Goal: Task Accomplishment & Management: Use online tool/utility

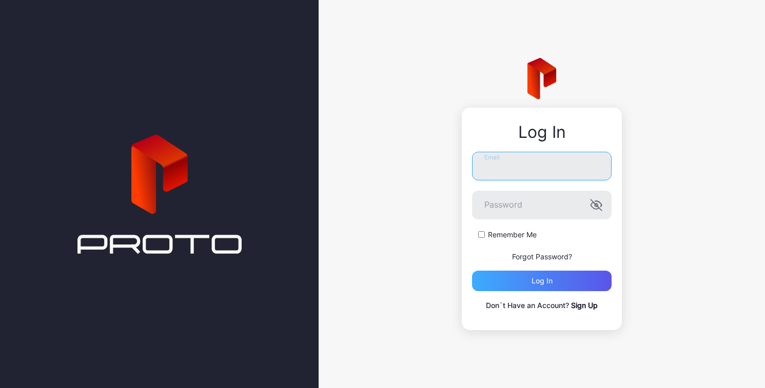
type input "**********"
click at [542, 280] on div "Log in" at bounding box center [542, 281] width 21 height 8
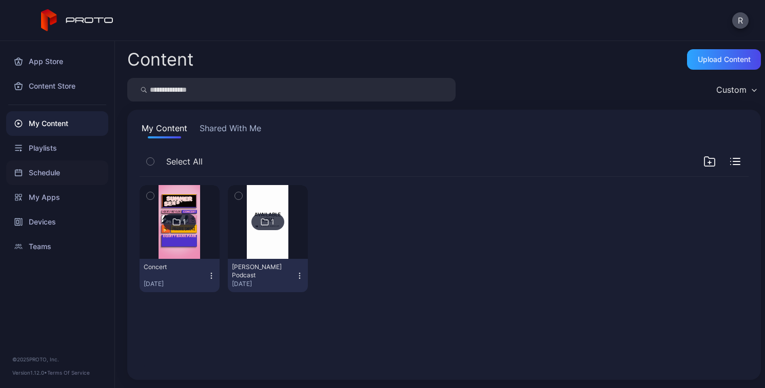
click at [51, 172] on div "Schedule" at bounding box center [57, 173] width 102 height 25
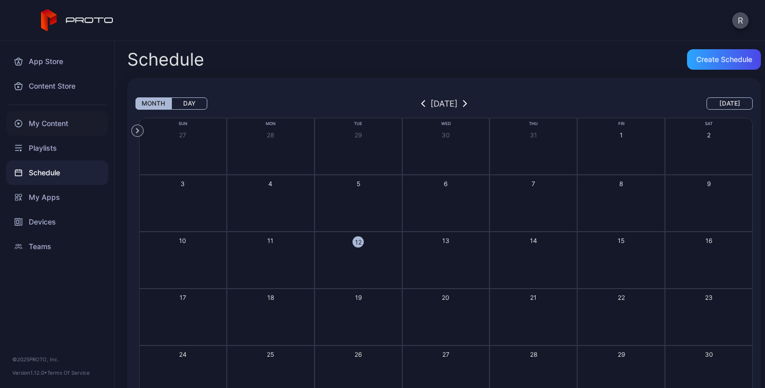
click at [53, 131] on div "My Content" at bounding box center [57, 123] width 102 height 25
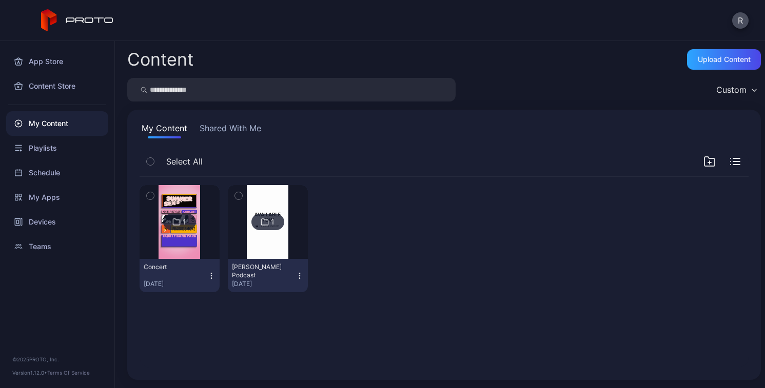
click at [190, 272] on div "Concert [DATE]" at bounding box center [176, 275] width 64 height 25
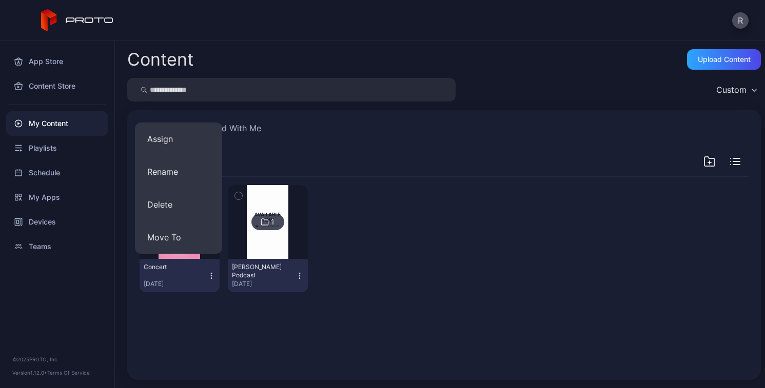
click at [174, 270] on div "Concert" at bounding box center [172, 267] width 56 height 8
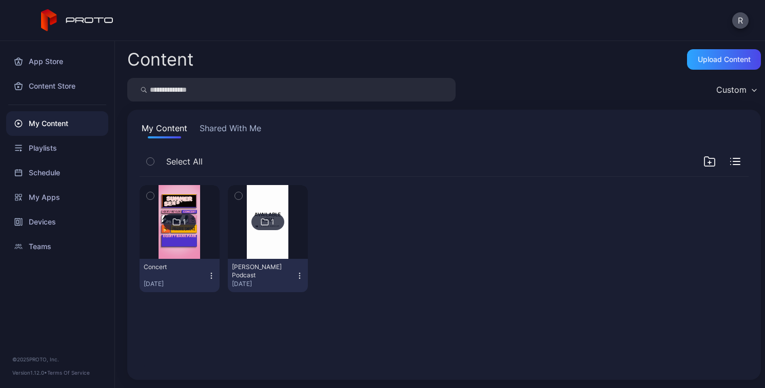
click at [175, 237] on img at bounding box center [180, 222] width 42 height 74
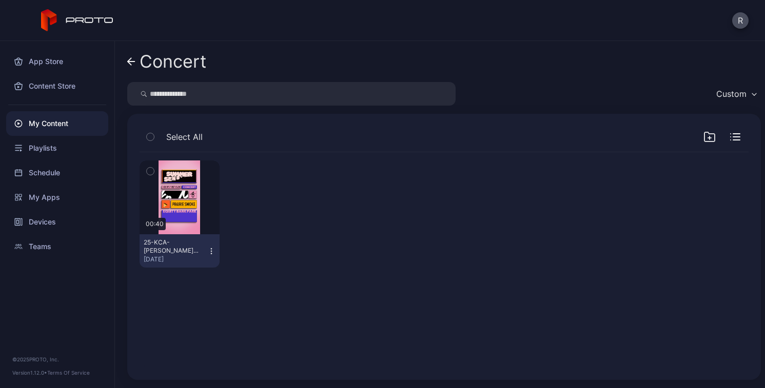
click at [152, 176] on icon "button" at bounding box center [150, 171] width 7 height 11
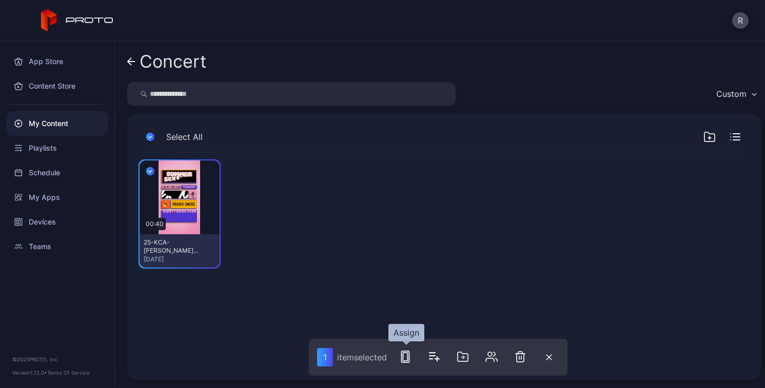
click at [404, 358] on icon "button" at bounding box center [405, 357] width 12 height 12
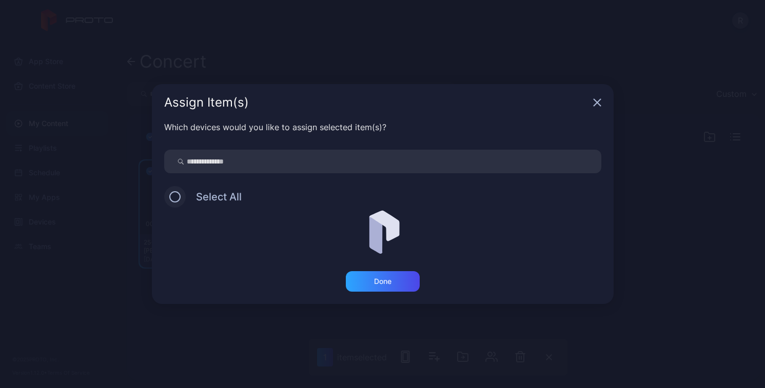
click at [178, 199] on button at bounding box center [174, 196] width 11 height 11
click at [241, 165] on input "search" at bounding box center [382, 162] width 437 height 24
click at [188, 199] on span "Select All" at bounding box center [214, 197] width 56 height 12
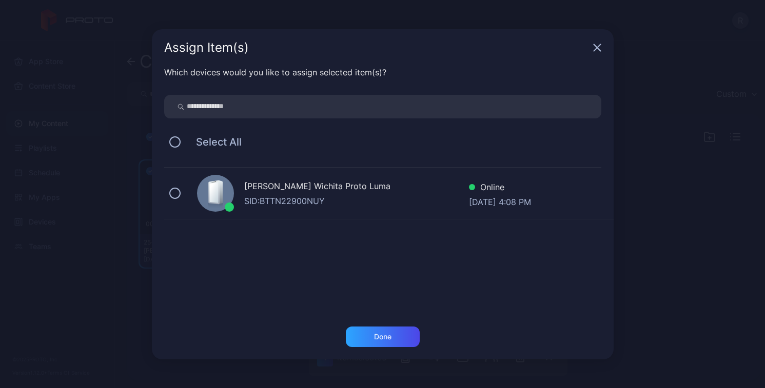
click at [170, 199] on div "[PERSON_NAME] Wichita Proto [PERSON_NAME]: BTTN22900NUY Online [DATE] 4:08 PM" at bounding box center [388, 193] width 449 height 51
click at [385, 340] on div "Done" at bounding box center [382, 337] width 17 height 8
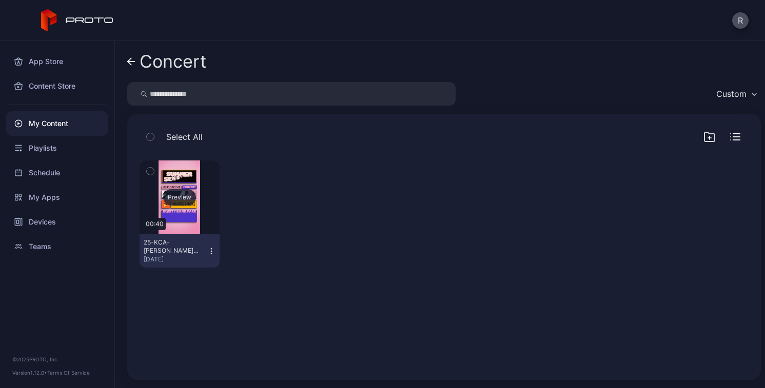
click at [181, 218] on div "Preview" at bounding box center [180, 198] width 80 height 74
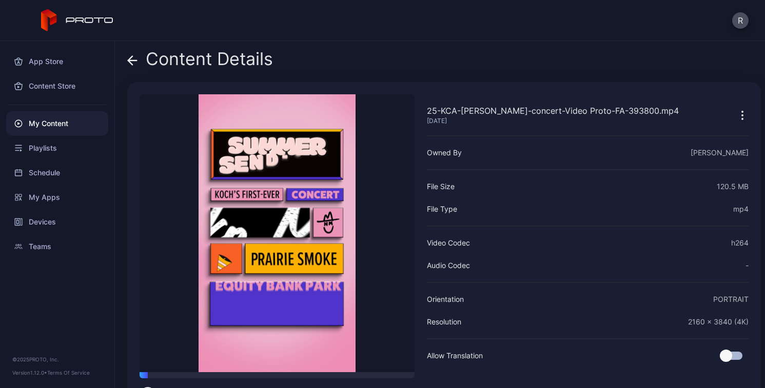
click at [133, 61] on icon at bounding box center [132, 61] width 9 height 0
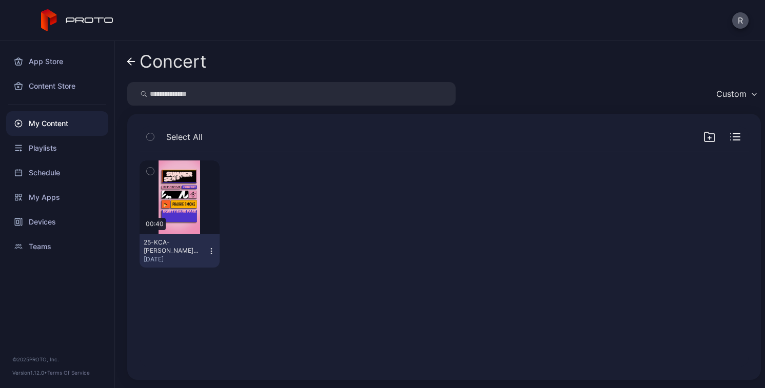
click at [152, 170] on icon "button" at bounding box center [150, 171] width 7 height 11
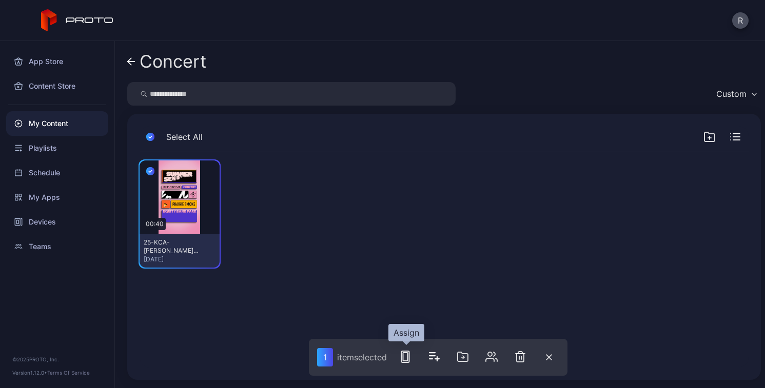
click at [413, 358] on button "button" at bounding box center [405, 357] width 21 height 21
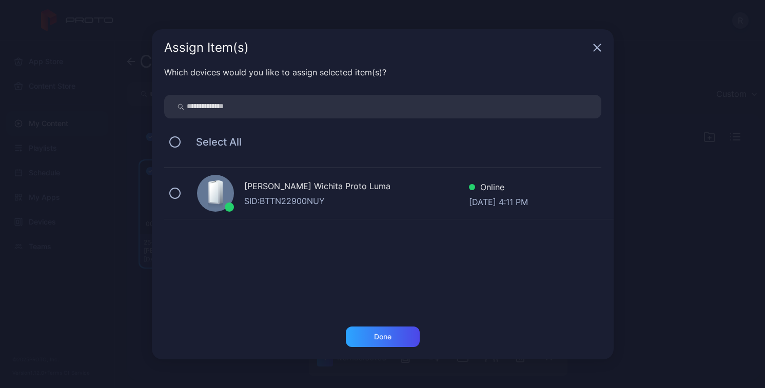
click at [169, 190] on div "[PERSON_NAME] Wichita Proto [PERSON_NAME]: BTTN22900NUY Online [DATE] 4:11 PM" at bounding box center [388, 193] width 449 height 51
click at [379, 331] on div "Done" at bounding box center [383, 337] width 74 height 21
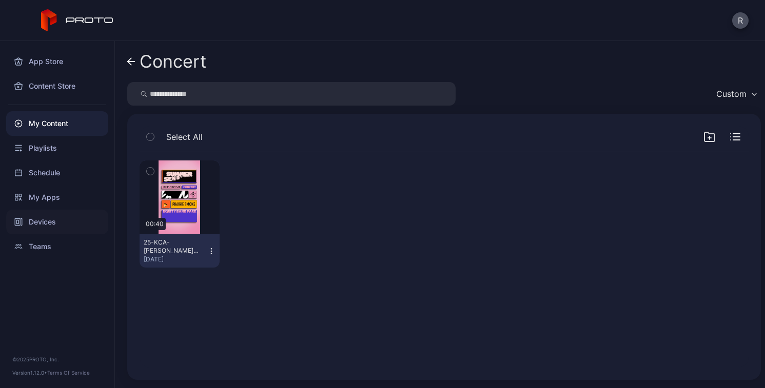
click at [51, 225] on div "Devices" at bounding box center [57, 222] width 102 height 25
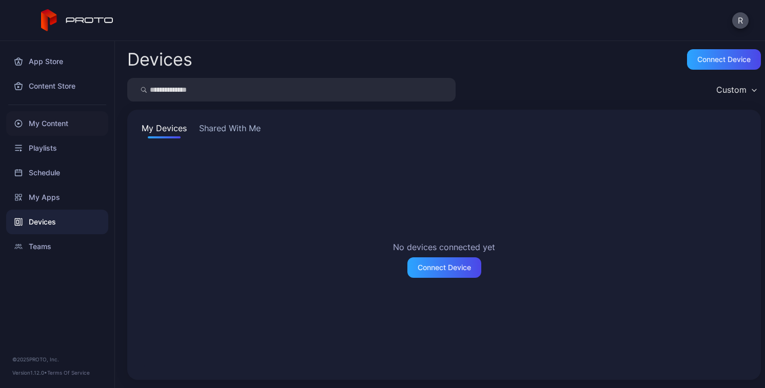
click at [56, 121] on div "My Content" at bounding box center [57, 123] width 102 height 25
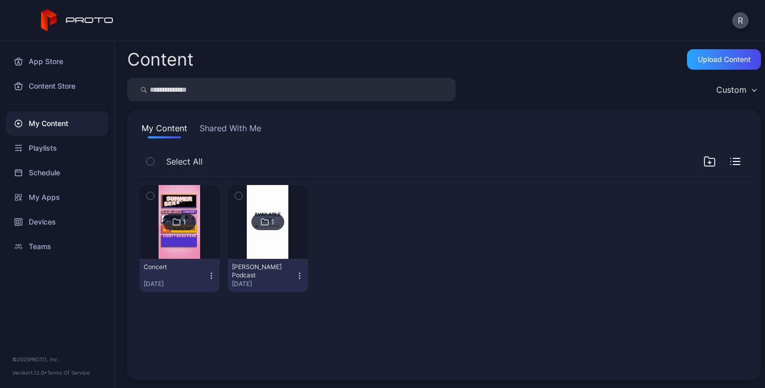
click at [219, 130] on button "Shared With Me" at bounding box center [231, 130] width 66 height 16
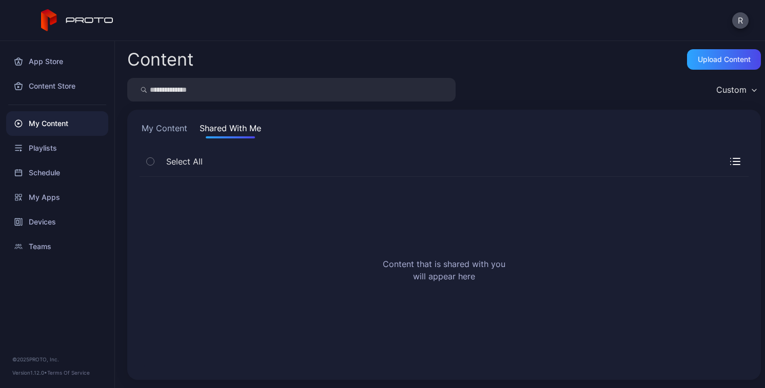
click at [167, 133] on button "My Content" at bounding box center [165, 130] width 50 height 16
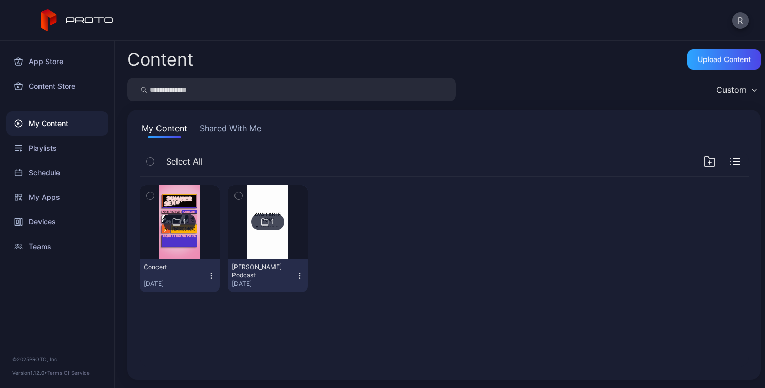
click at [175, 234] on img at bounding box center [180, 222] width 42 height 74
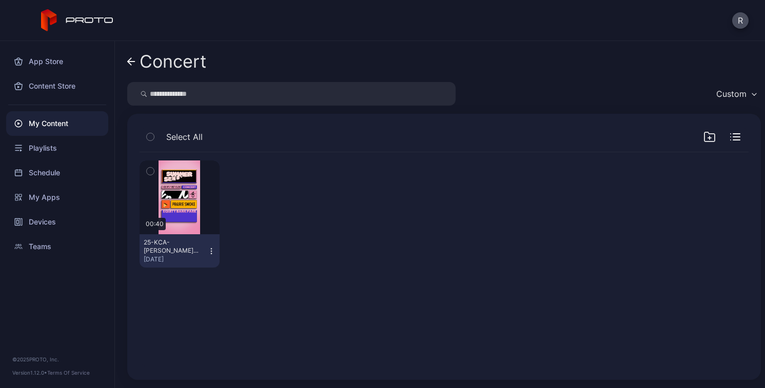
click at [152, 172] on icon "button" at bounding box center [150, 171] width 7 height 11
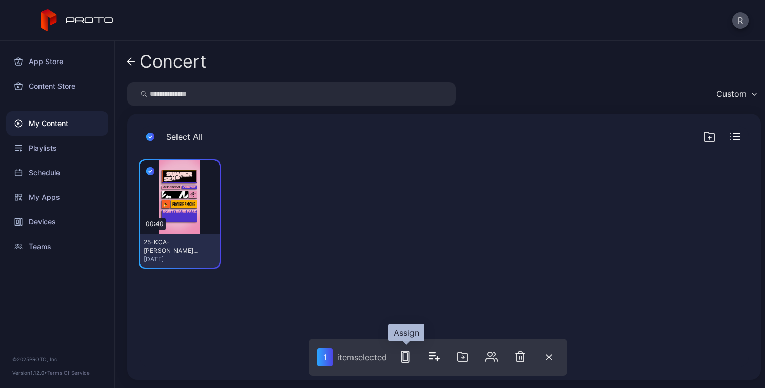
click at [407, 355] on icon "button" at bounding box center [405, 357] width 12 height 12
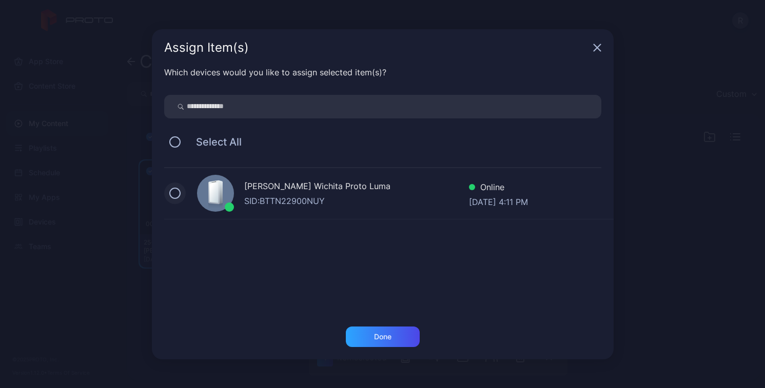
click at [178, 194] on button at bounding box center [174, 193] width 11 height 11
click at [379, 330] on div "Done" at bounding box center [383, 337] width 74 height 21
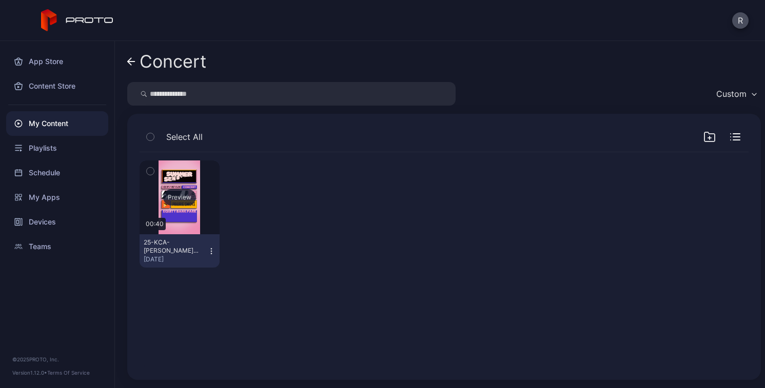
click at [179, 194] on div "Preview" at bounding box center [179, 197] width 33 height 16
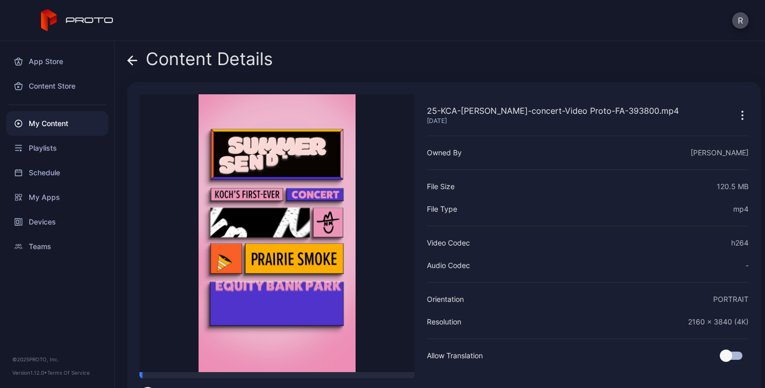
click at [133, 61] on icon at bounding box center [132, 61] width 9 height 0
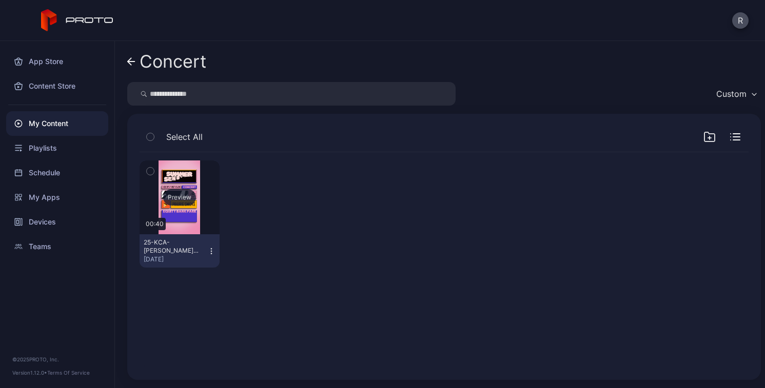
click at [187, 211] on div "Preview" at bounding box center [180, 198] width 80 height 74
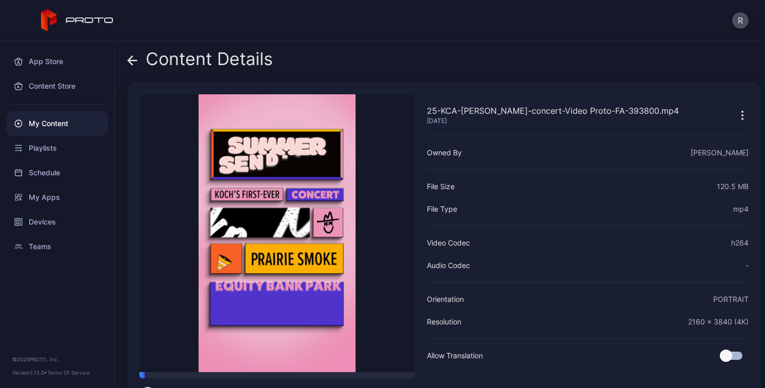
click at [136, 59] on icon at bounding box center [132, 60] width 10 height 10
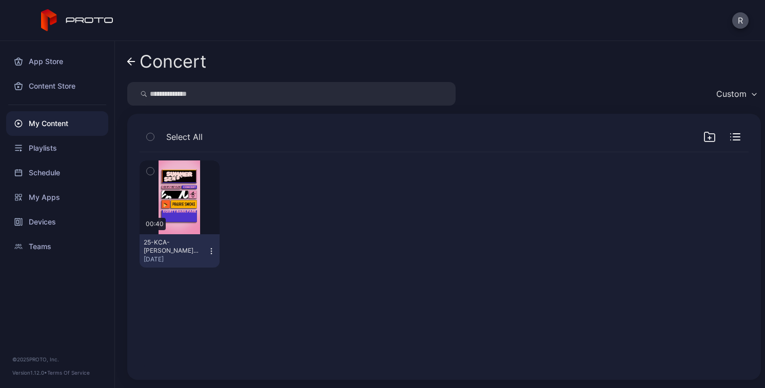
click at [152, 167] on icon "button" at bounding box center [150, 171] width 7 height 11
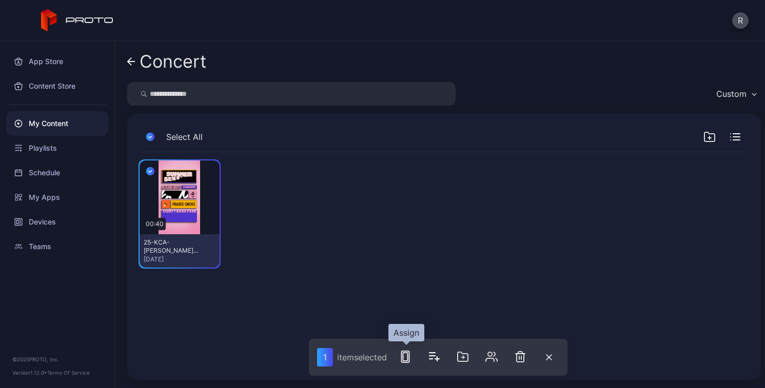
click at [405, 356] on icon "button" at bounding box center [405, 357] width 12 height 12
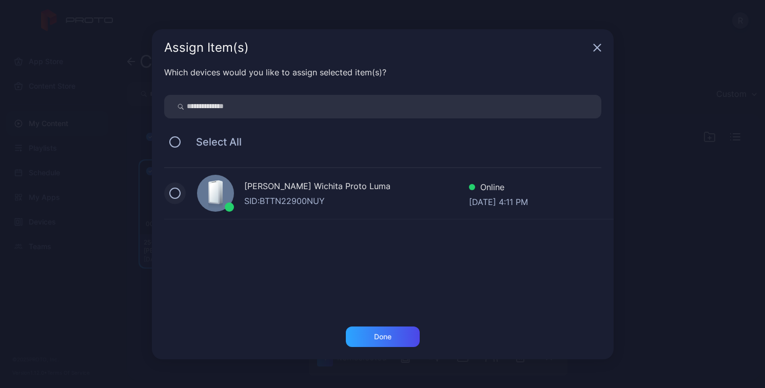
click at [178, 195] on button at bounding box center [174, 193] width 11 height 11
click at [381, 343] on div "Done" at bounding box center [383, 337] width 74 height 21
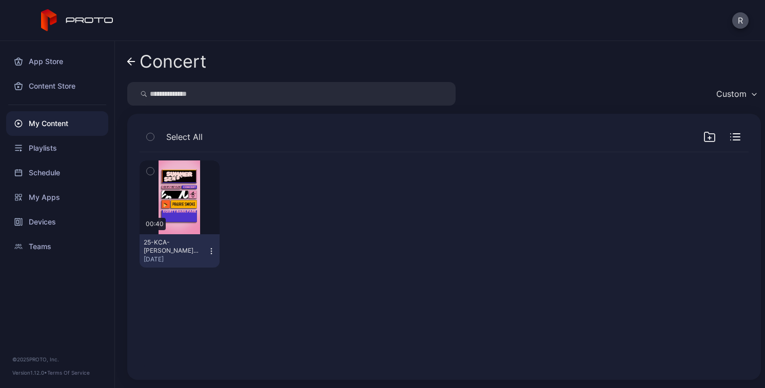
click at [209, 252] on icon "button" at bounding box center [211, 251] width 8 height 8
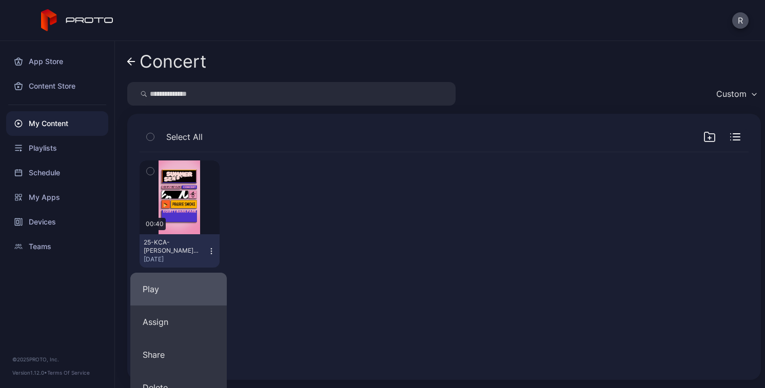
click at [183, 288] on button "Play" at bounding box center [178, 289] width 96 height 33
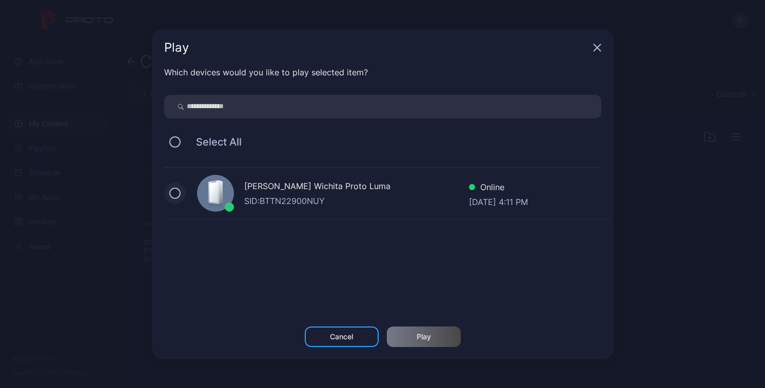
click at [175, 195] on button at bounding box center [174, 193] width 11 height 11
click at [446, 340] on div "Play" at bounding box center [424, 337] width 74 height 21
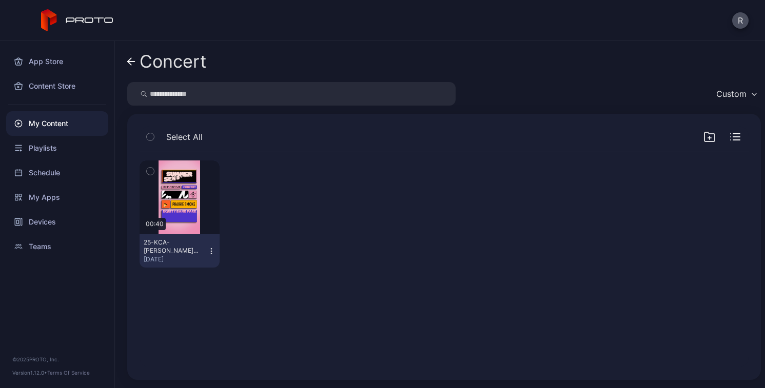
click at [210, 254] on icon "button" at bounding box center [211, 251] width 8 height 8
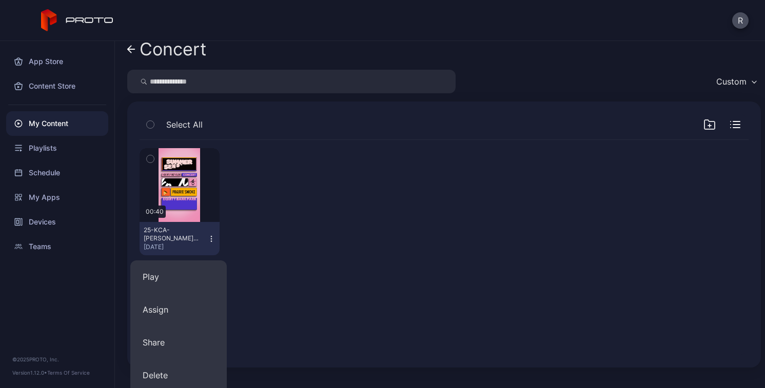
scroll to position [18, 0]
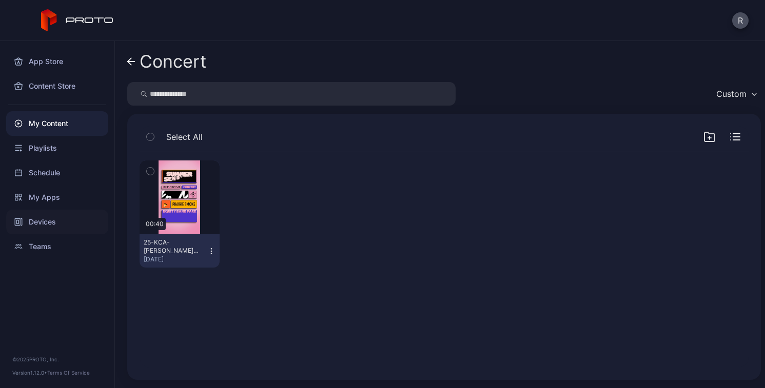
click at [48, 220] on div "Devices" at bounding box center [57, 222] width 102 height 25
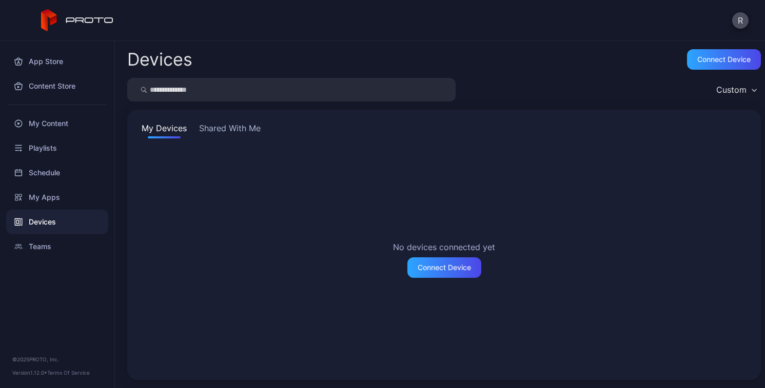
click at [226, 133] on button "Shared With Me" at bounding box center [230, 130] width 66 height 16
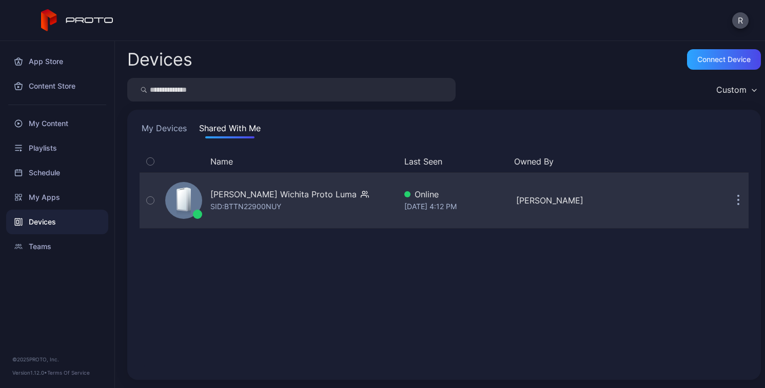
click at [149, 199] on icon "button" at bounding box center [150, 200] width 7 height 11
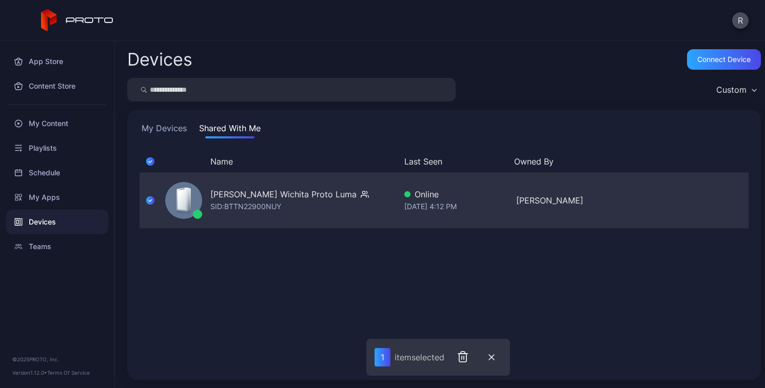
click at [496, 211] on div "[DATE] 4:12 PM" at bounding box center [456, 207] width 104 height 12
